Goal: Transaction & Acquisition: Purchase product/service

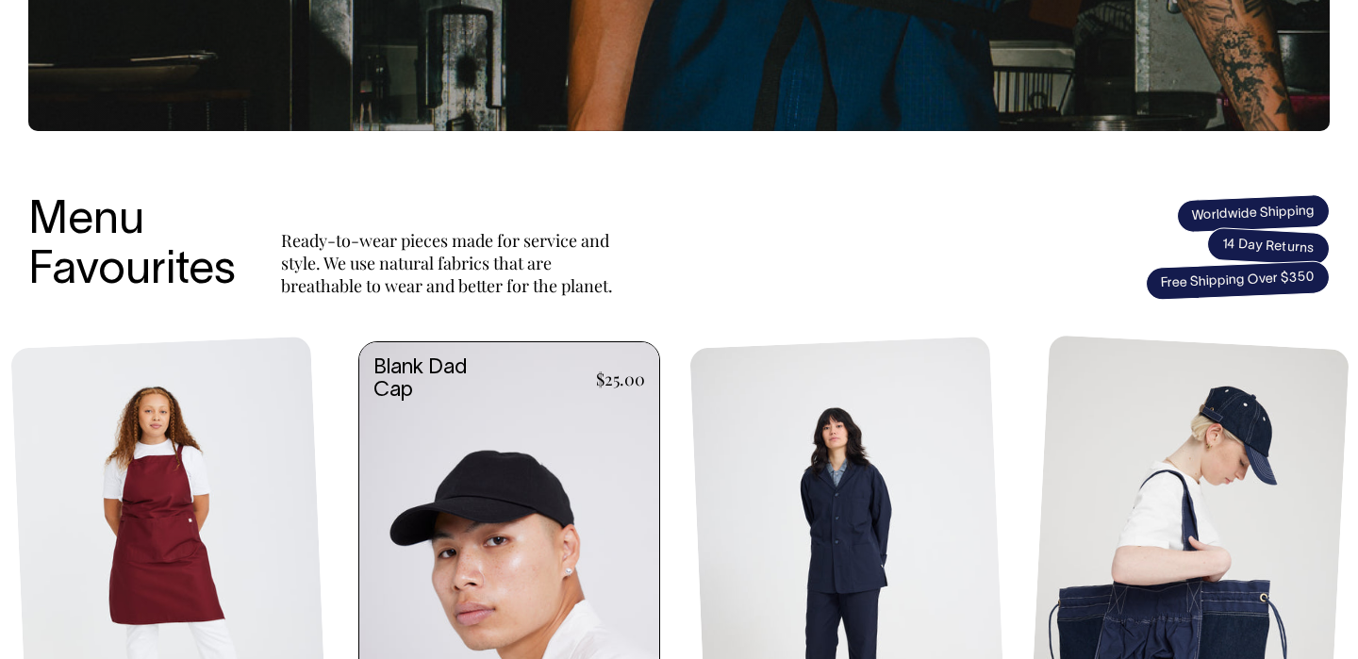
click at [498, 490] on link at bounding box center [509, 568] width 300 height 453
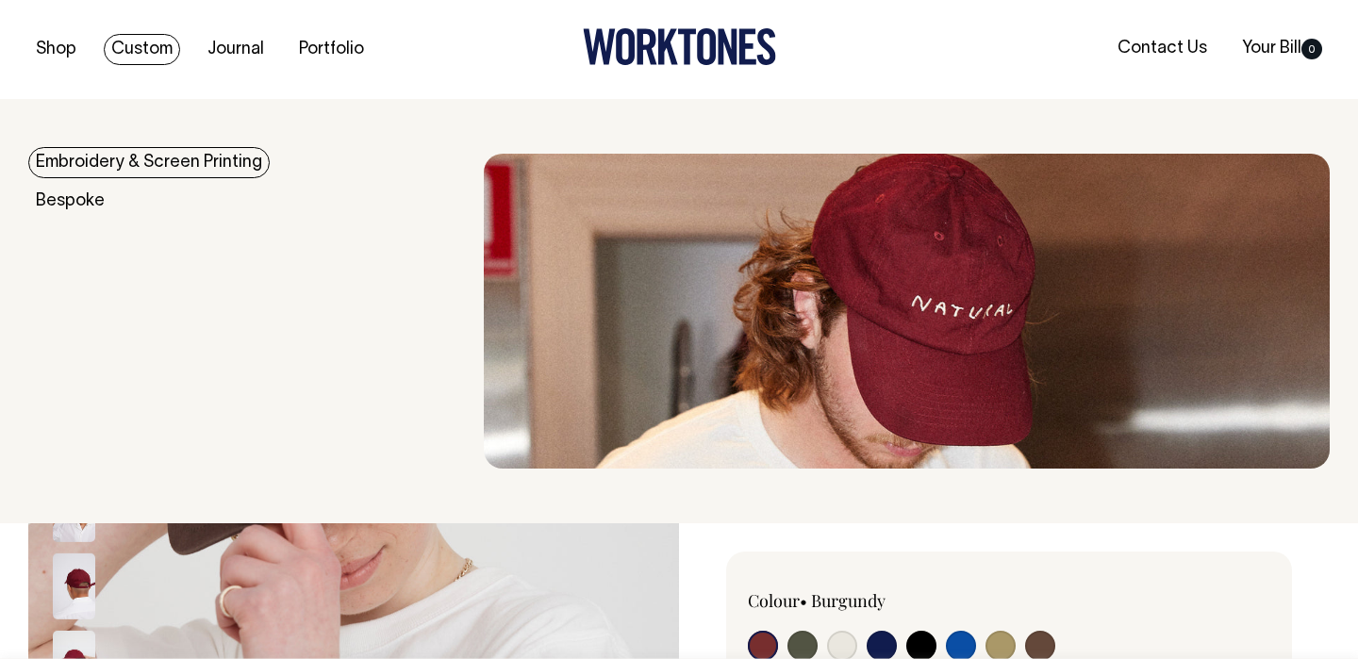
click at [138, 51] on link "Custom" at bounding box center [142, 49] width 76 height 31
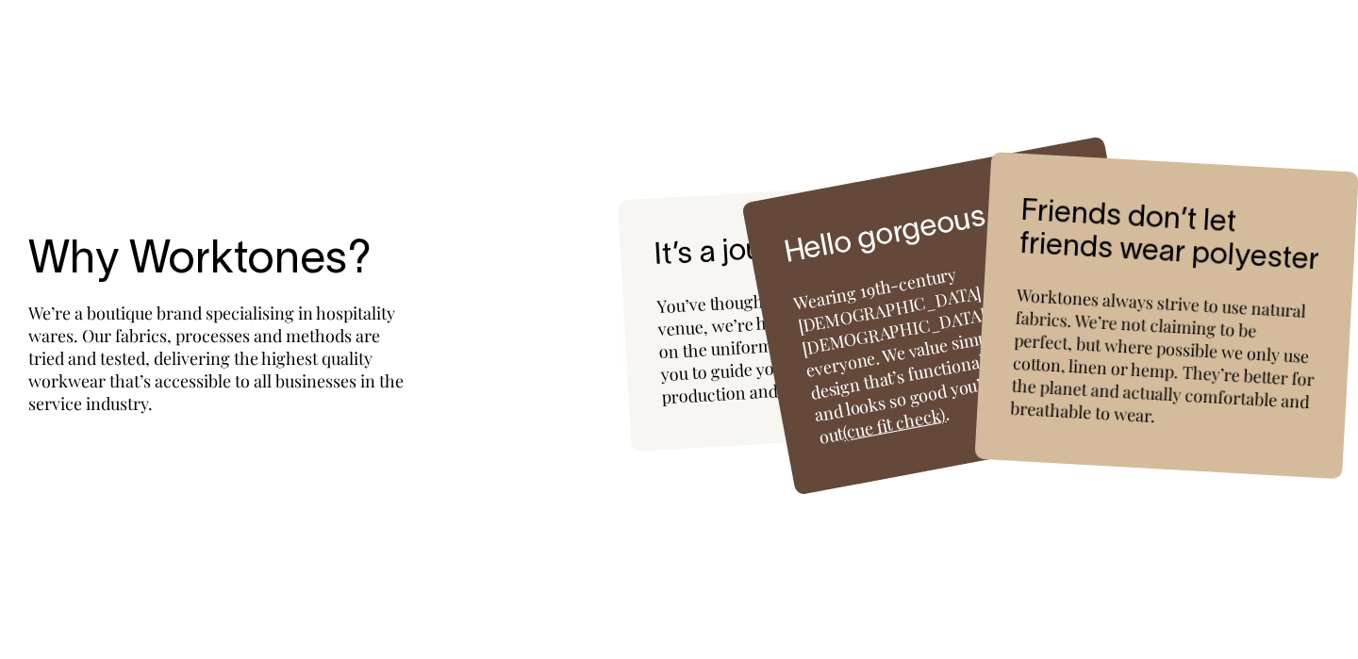
scroll to position [4820, 0]
